Goal: Check status: Check status

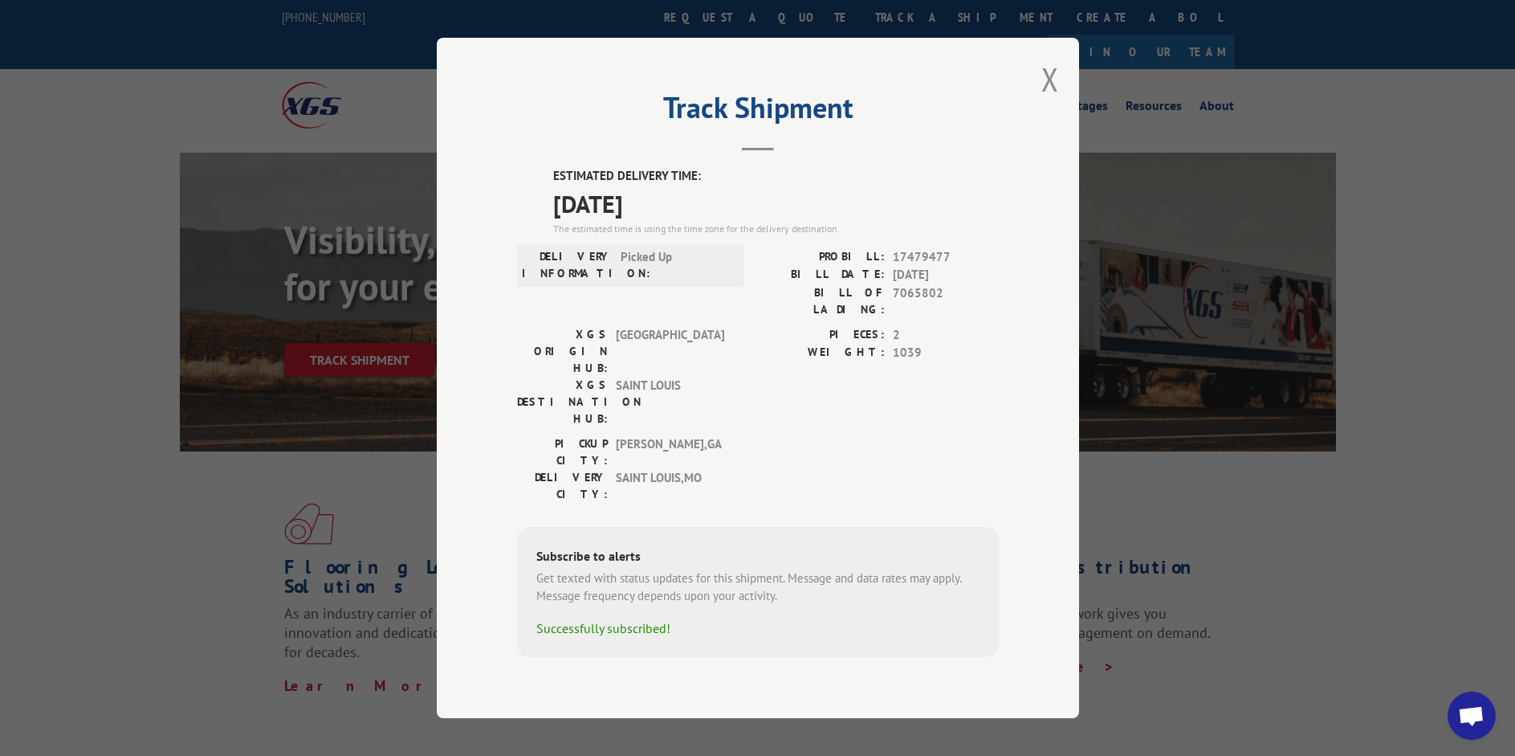
click at [922, 316] on span "7065802" at bounding box center [946, 301] width 106 height 34
copy span "7065802"
click at [1038, 108] on div "Track Shipment ESTIMATED DELIVERY TIME: [DATE] The estimated time is using the …" at bounding box center [758, 378] width 642 height 680
click at [1049, 100] on button "Close modal" at bounding box center [1050, 79] width 18 height 43
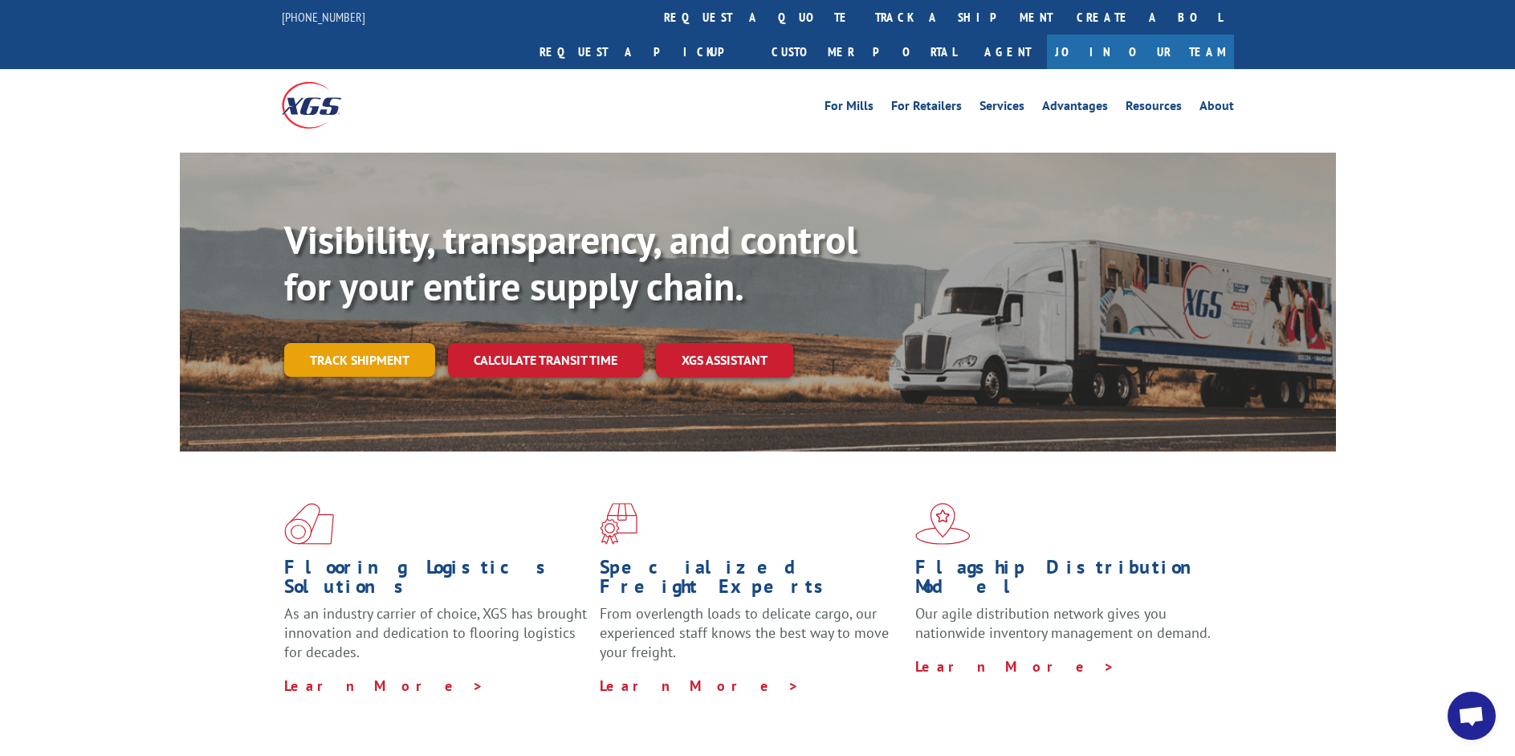
click at [326, 343] on link "Track shipment" at bounding box center [359, 360] width 151 height 34
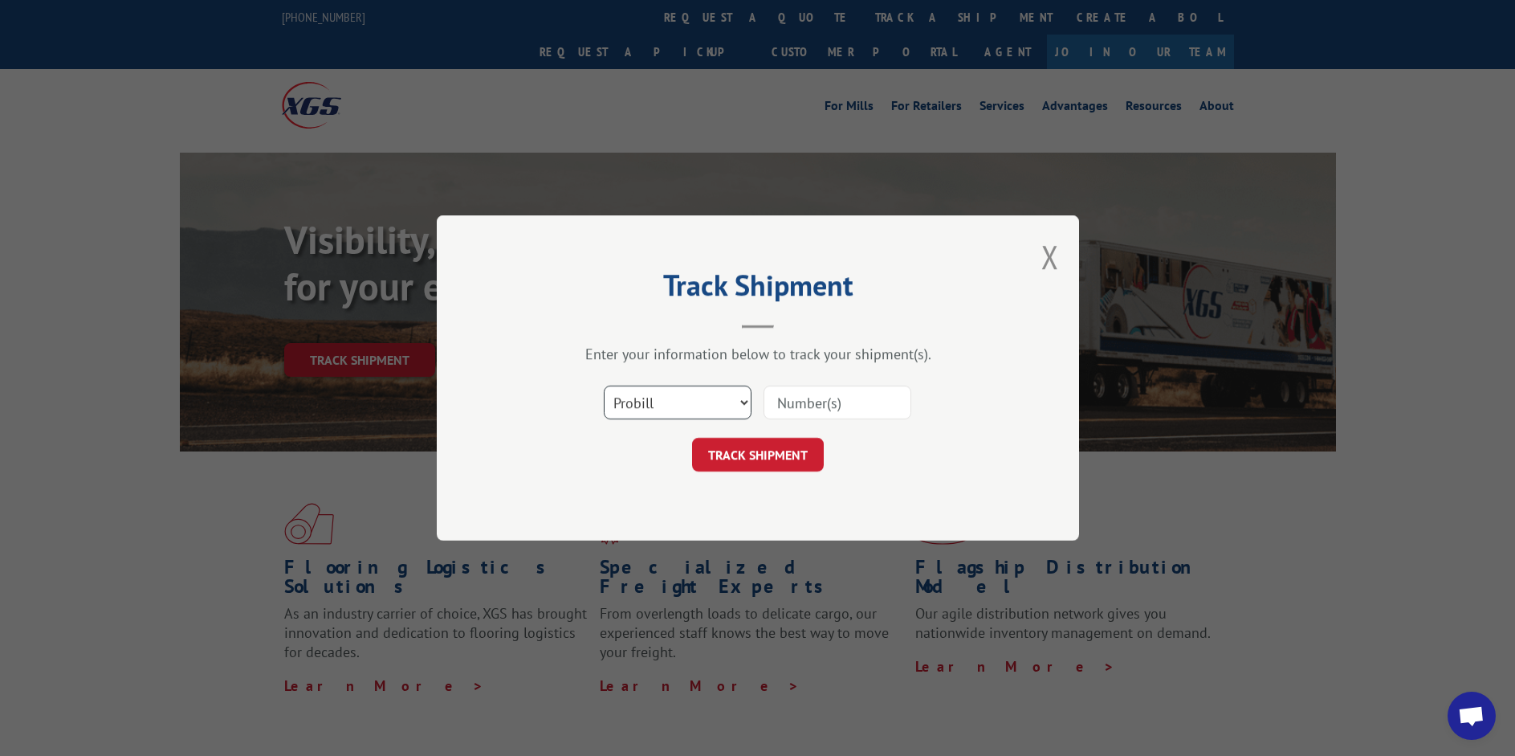
click at [737, 407] on select "Select category... Probill BOL PO" at bounding box center [678, 402] width 148 height 34
select select "bol"
click at [604, 385] on select "Select category... Probill BOL PO" at bounding box center [678, 402] width 148 height 34
click at [810, 404] on input at bounding box center [838, 402] width 148 height 34
paste input "7065802"
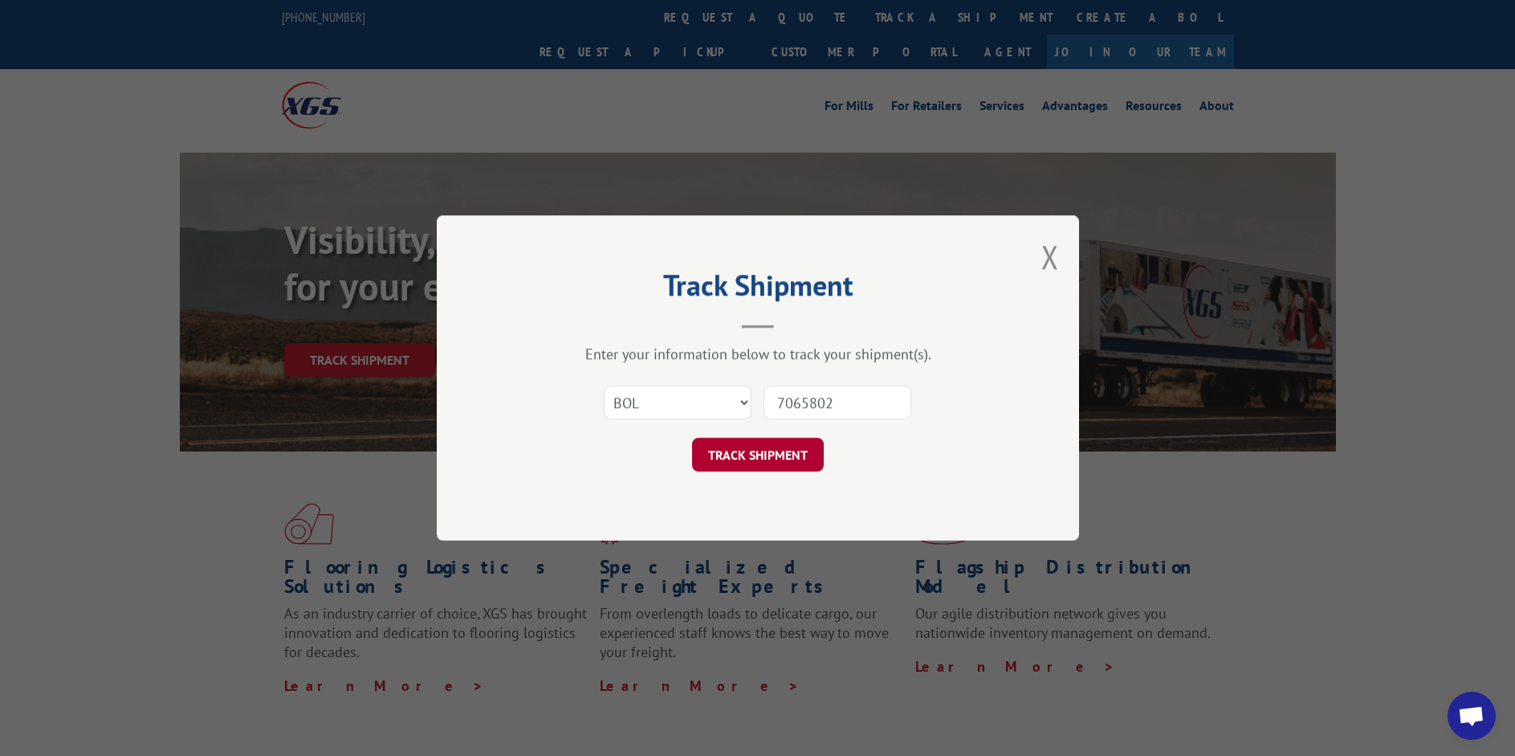
type input "7065802"
click at [752, 454] on button "TRACK SHIPMENT" at bounding box center [758, 455] width 132 height 34
